Goal: Task Accomplishment & Management: Complete application form

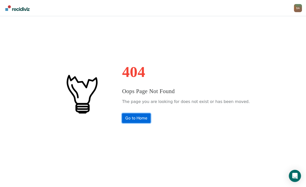
click at [136, 120] on link "Go to Home" at bounding box center [136, 118] width 29 height 10
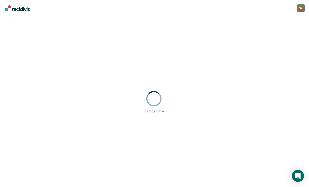
click at [298, 11] on div "S A" at bounding box center [301, 8] width 8 height 8
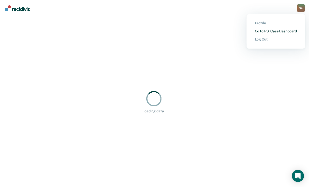
click at [255, 33] on link "Go to PSI Case Dashboard" at bounding box center [276, 31] width 42 height 4
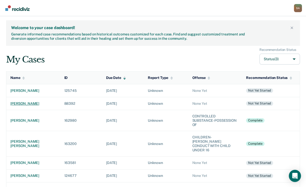
click at [37, 106] on div "[PERSON_NAME]" at bounding box center [33, 104] width 46 height 4
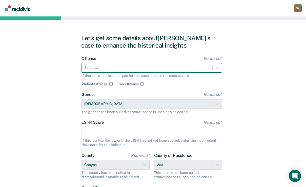
click at [107, 70] on div at bounding box center [147, 67] width 126 height 5
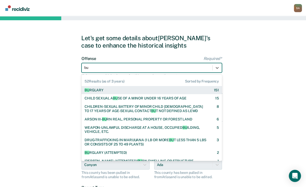
type input "bur"
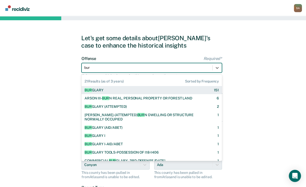
click at [98, 92] on div "BUR GLARY" at bounding box center [94, 90] width 19 height 4
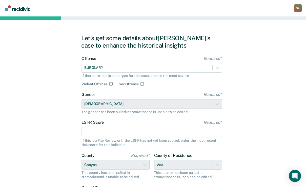
click at [98, 138] on input "LSI-R Score Required*" at bounding box center [152, 132] width 140 height 11
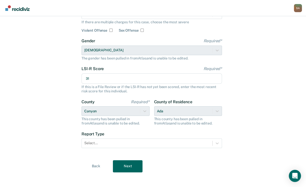
scroll to position [61, 0]
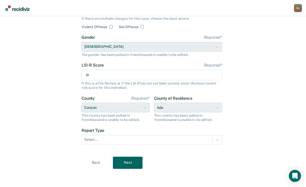
type input "31"
click at [176, 122] on div "County of Residence Ada This county has been pulled in from [GEOGRAPHIC_DATA] a…" at bounding box center [188, 109] width 68 height 26
click at [216, 122] on div "County of Residence Ada This county has been pulled in from [GEOGRAPHIC_DATA] a…" at bounding box center [188, 109] width 68 height 26
click at [239, 146] on div "Let's get some details about [PERSON_NAME]'s case to enhance the historical ins…" at bounding box center [153, 73] width 306 height 228
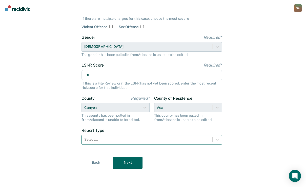
click at [182, 145] on div "Select..." at bounding box center [152, 140] width 140 height 10
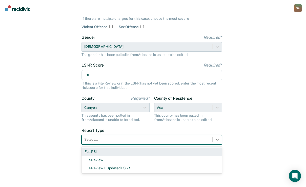
click at [96, 156] on div "Full PSI" at bounding box center [152, 152] width 140 height 8
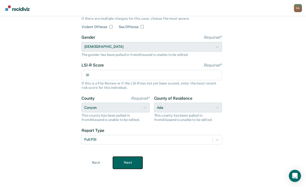
click at [115, 157] on button "Next" at bounding box center [128, 163] width 30 height 12
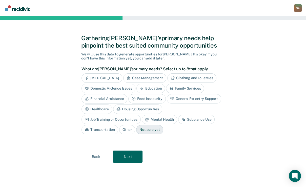
click at [145, 73] on div "Case Management" at bounding box center [144, 77] width 43 height 9
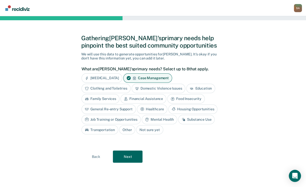
click at [124, 84] on div "Clothing and Toiletries" at bounding box center [106, 88] width 49 height 9
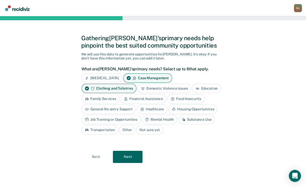
click at [166, 94] on div "Financial Assistance" at bounding box center [143, 98] width 46 height 9
click at [173, 101] on div "Food Insecurity" at bounding box center [191, 98] width 37 height 9
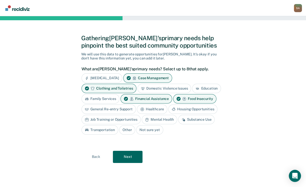
click at [168, 114] on div "Housing Opportunities" at bounding box center [192, 109] width 49 height 9
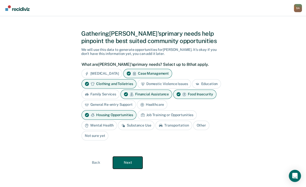
click at [129, 162] on button "Next" at bounding box center [128, 163] width 30 height 12
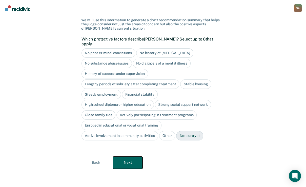
scroll to position [78, 0]
click at [176, 136] on div "Not sure yet" at bounding box center [189, 135] width 27 height 9
click at [134, 163] on button "Next" at bounding box center [128, 163] width 30 height 12
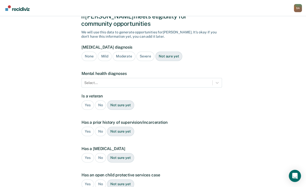
scroll to position [28, 0]
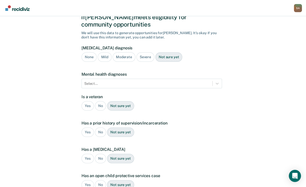
drag, startPoint x: 187, startPoint y: 68, endPoint x: 177, endPoint y: 81, distance: 16.4
click at [182, 62] on div "Not sure yet" at bounding box center [168, 56] width 27 height 9
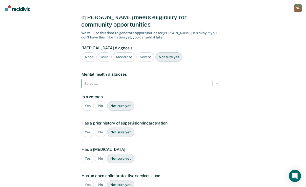
click at [139, 86] on div at bounding box center [147, 83] width 126 height 5
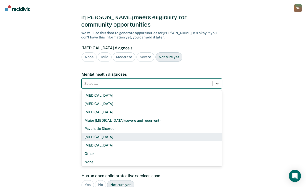
click at [99, 141] on div "[MEDICAL_DATA]" at bounding box center [152, 137] width 140 height 8
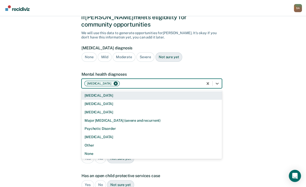
click at [178, 86] on div at bounding box center [161, 83] width 80 height 5
click at [115, 100] on div "[MEDICAL_DATA]" at bounding box center [152, 95] width 140 height 8
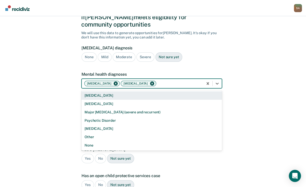
click at [197, 86] on div at bounding box center [179, 83] width 44 height 5
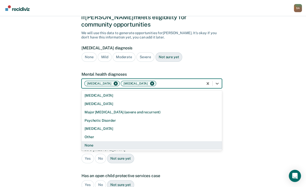
click at [238, 128] on div "A few more details to determine if [PERSON_NAME] meets eligibility for communit…" at bounding box center [153, 125] width 306 height 275
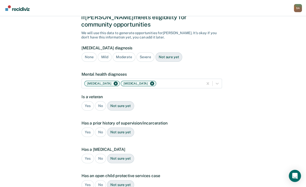
click at [103, 111] on div "No" at bounding box center [100, 105] width 11 height 9
click at [84, 137] on div "Yes" at bounding box center [88, 132] width 12 height 9
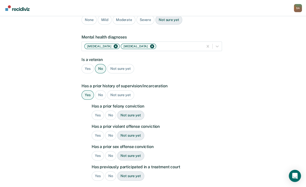
scroll to position [69, 0]
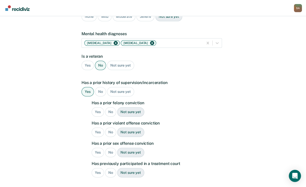
click at [101, 117] on div "Yes" at bounding box center [98, 111] width 12 height 9
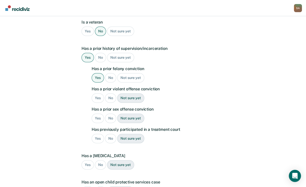
scroll to position [109, 0]
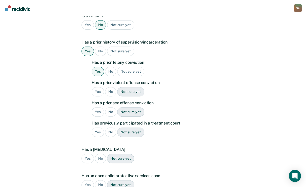
click at [113, 96] on div "No" at bounding box center [110, 91] width 11 height 9
click at [110, 117] on div "No" at bounding box center [110, 111] width 11 height 9
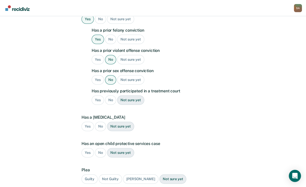
scroll to position [150, 0]
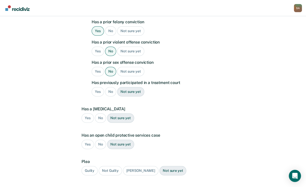
click at [106, 123] on div "No" at bounding box center [100, 117] width 11 height 9
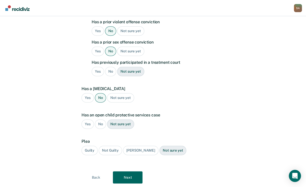
click at [104, 129] on div "No" at bounding box center [100, 123] width 11 height 9
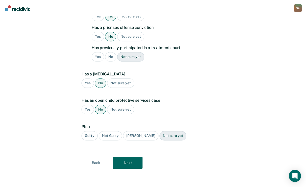
scroll to position [219, 0]
click at [92, 135] on div "Guilty" at bounding box center [90, 135] width 16 height 9
click at [131, 168] on button "Next" at bounding box center [128, 163] width 30 height 12
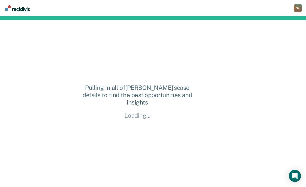
scroll to position [4, 0]
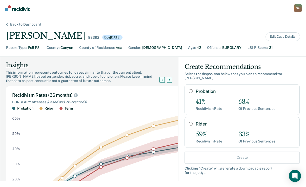
click at [189, 93] on input "Probation" at bounding box center [191, 91] width 4 height 4
radio input "true"
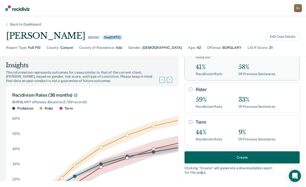
scroll to position [61, 0]
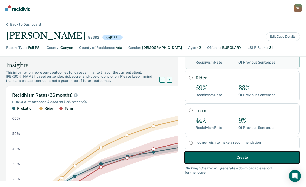
click at [222, 157] on button "Create" at bounding box center [242, 157] width 115 height 12
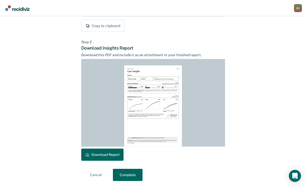
scroll to position [132, 0]
click at [110, 155] on button "Download Report" at bounding box center [102, 155] width 42 height 12
click at [128, 176] on button "Complete" at bounding box center [128, 175] width 30 height 12
